Goal: Task Accomplishment & Management: Manage account settings

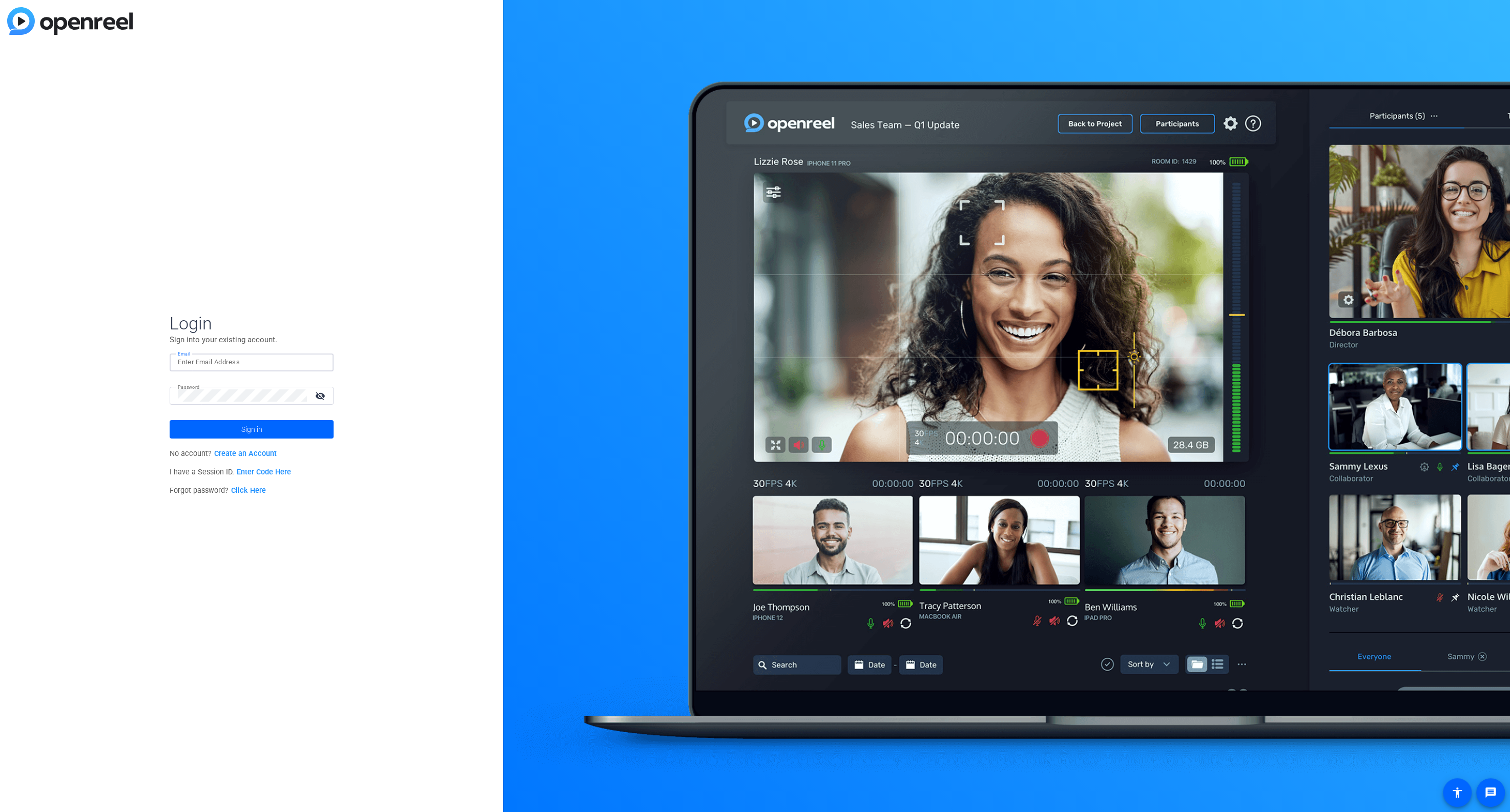
type input "[EMAIL_ADDRESS][DOMAIN_NAME]"
drag, startPoint x: 379, startPoint y: 323, endPoint x: 312, endPoint y: 377, distance: 86.1
click at [378, 323] on div "Login Sign into your existing account. Email [EMAIL_ADDRESS][DOMAIN_NAME] Passw…" at bounding box center [251, 406] width 503 height 812
drag, startPoint x: 322, startPoint y: 394, endPoint x: 308, endPoint y: 393, distance: 14.0
click at [320, 393] on mat-icon "visibility_off" at bounding box center [322, 395] width 25 height 15
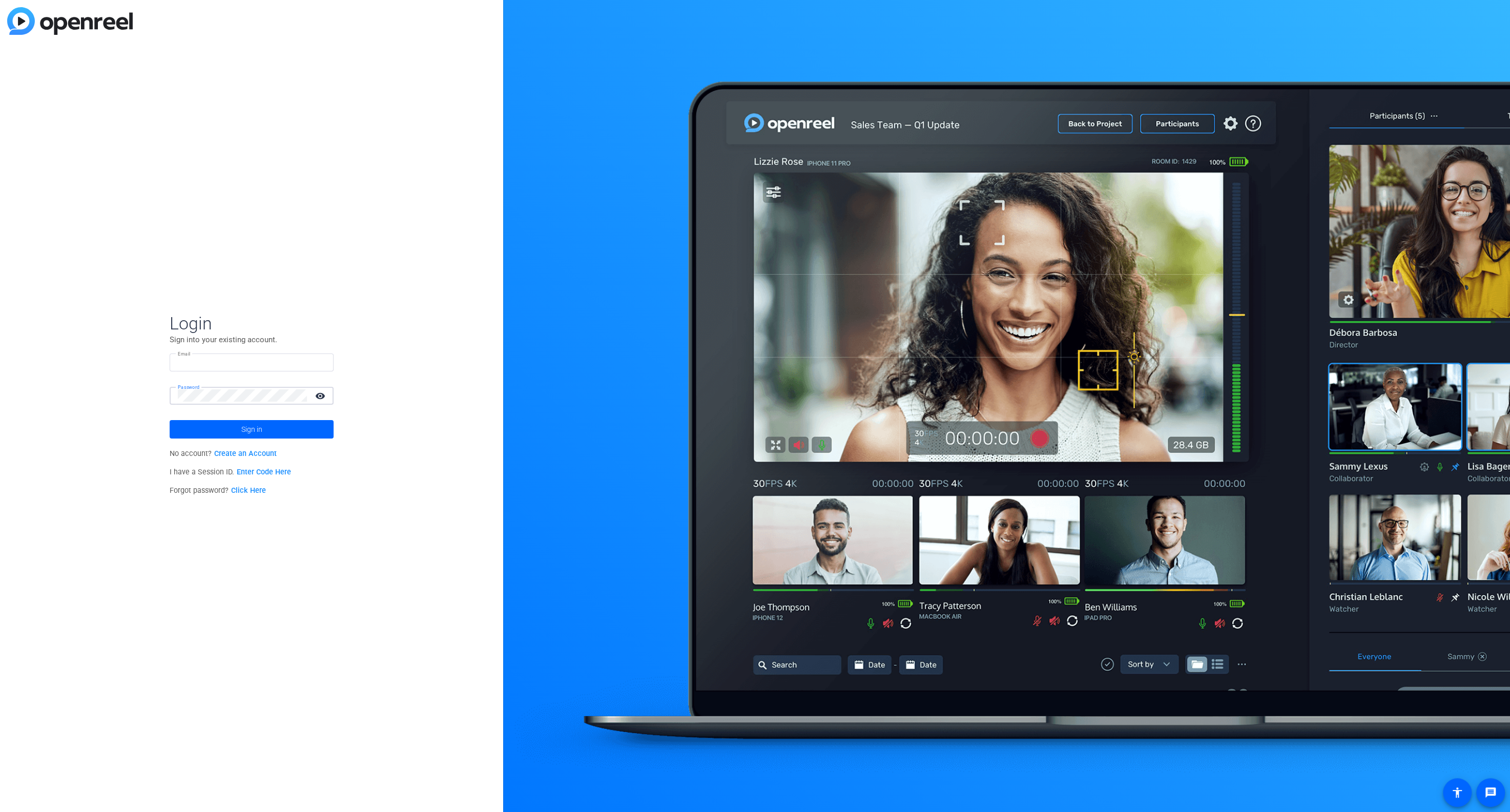
type input "[EMAIL_ADDRESS][DOMAIN_NAME]"
click at [250, 429] on span "Sign in" at bounding box center [252, 429] width 21 height 25
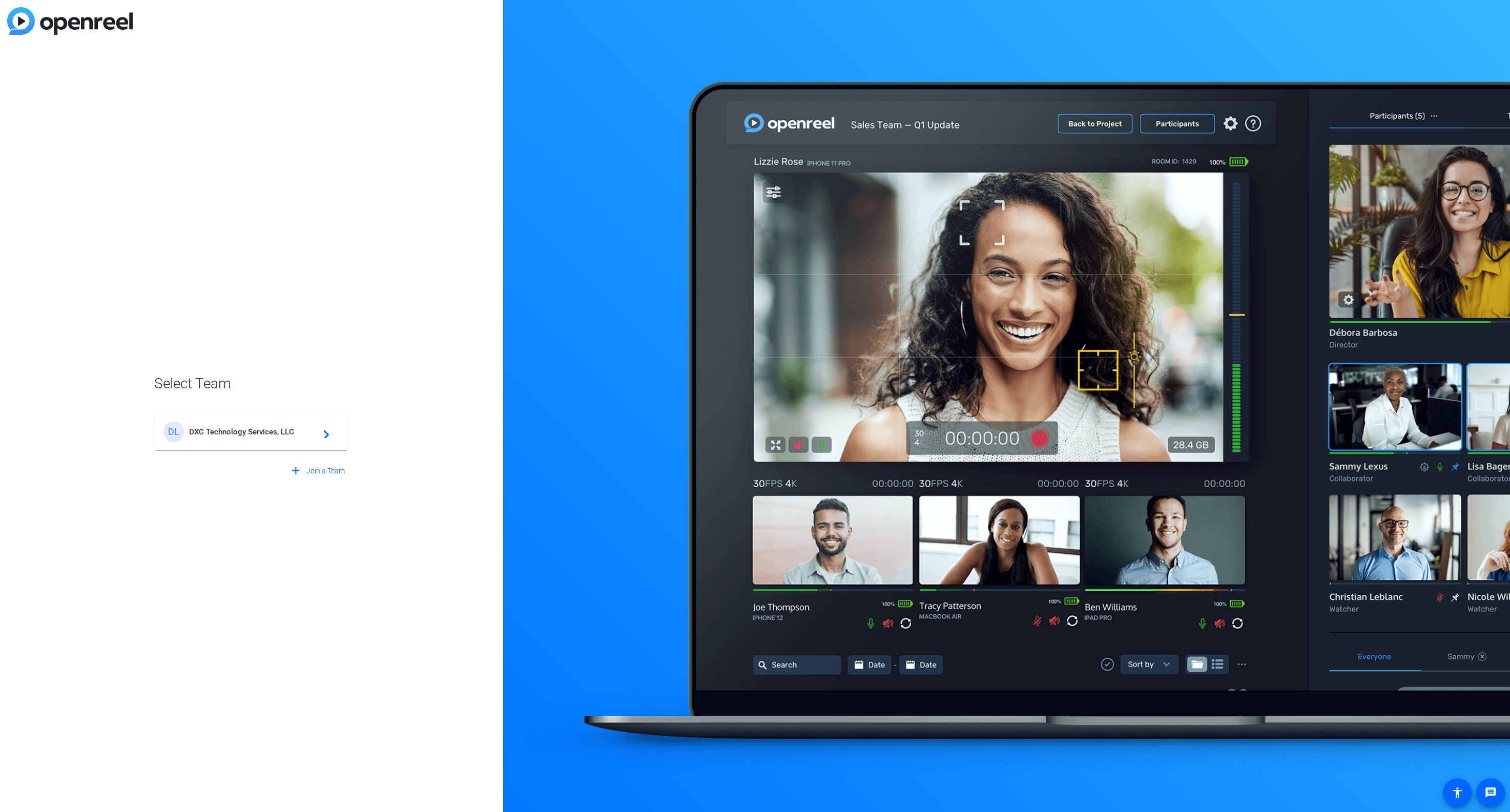
click at [250, 430] on span "DXC Technology Services, LLC" at bounding box center [253, 432] width 128 height 9
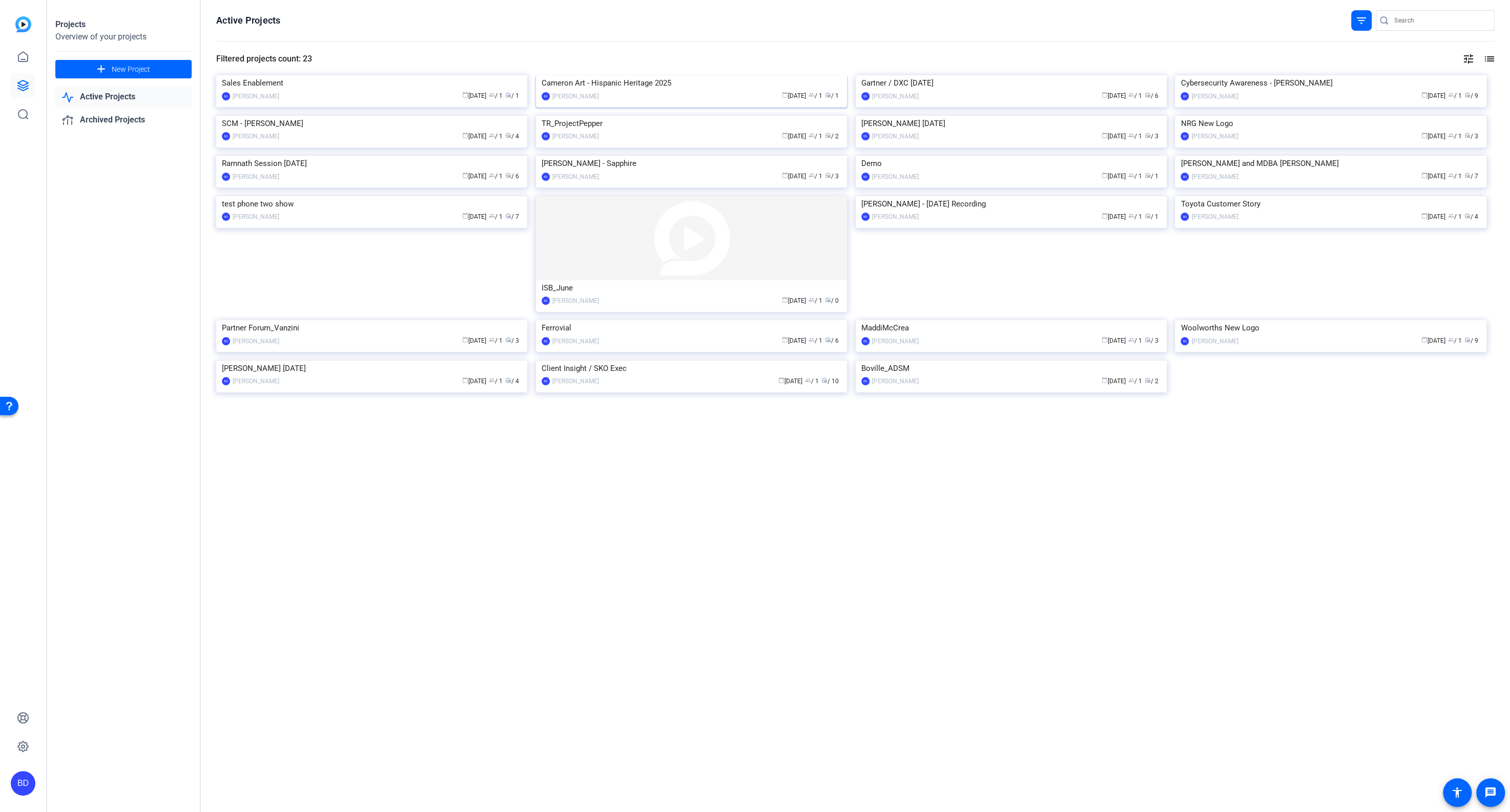
click at [672, 75] on img at bounding box center [691, 75] width 311 height 0
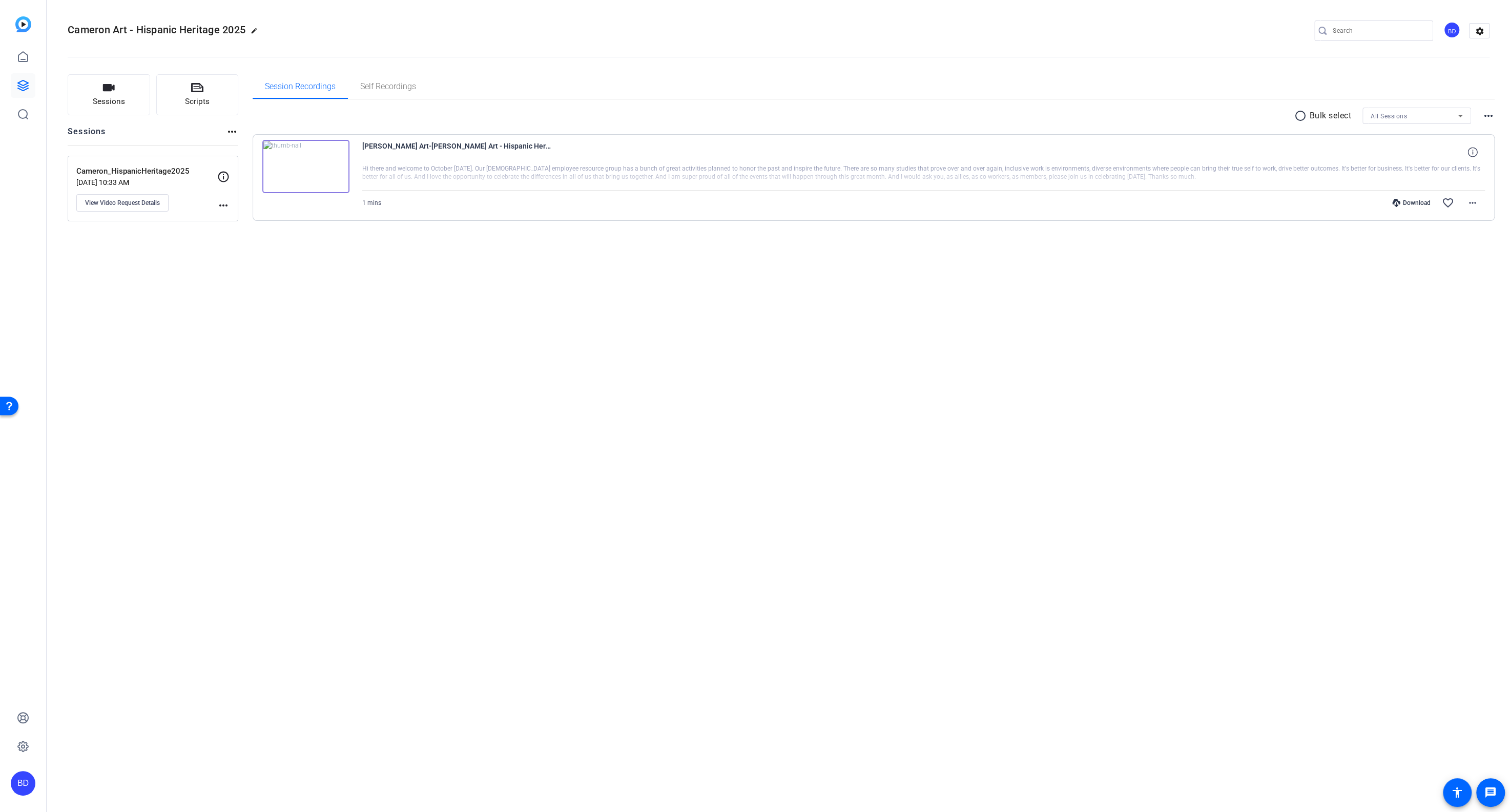
click at [1419, 200] on div "Download" at bounding box center [1412, 203] width 49 height 8
